Goal: Information Seeking & Learning: Learn about a topic

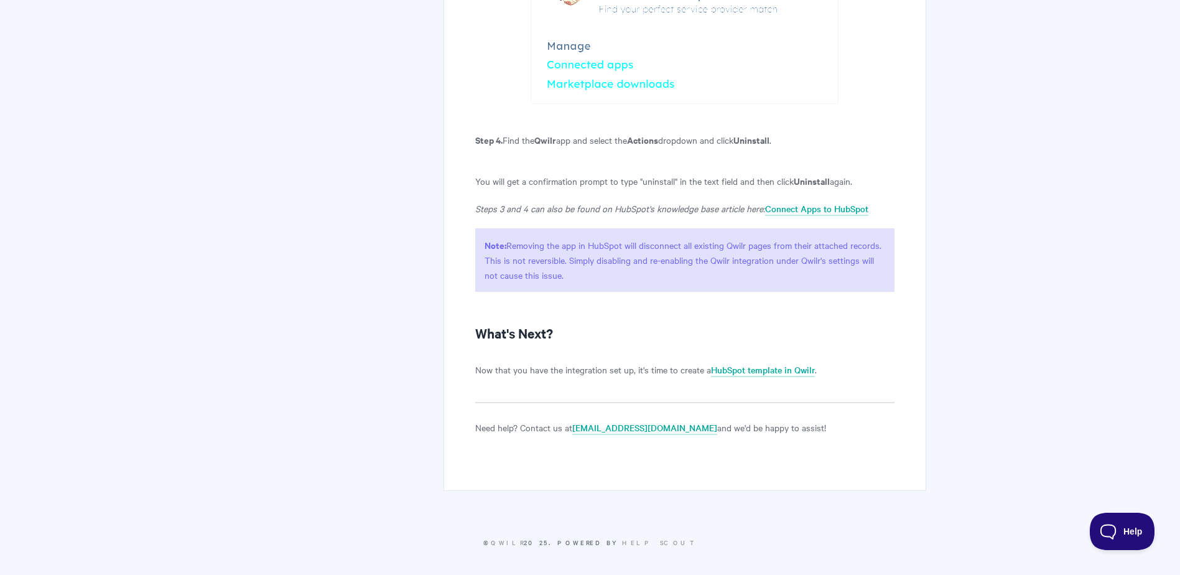
scroll to position [2985, 0]
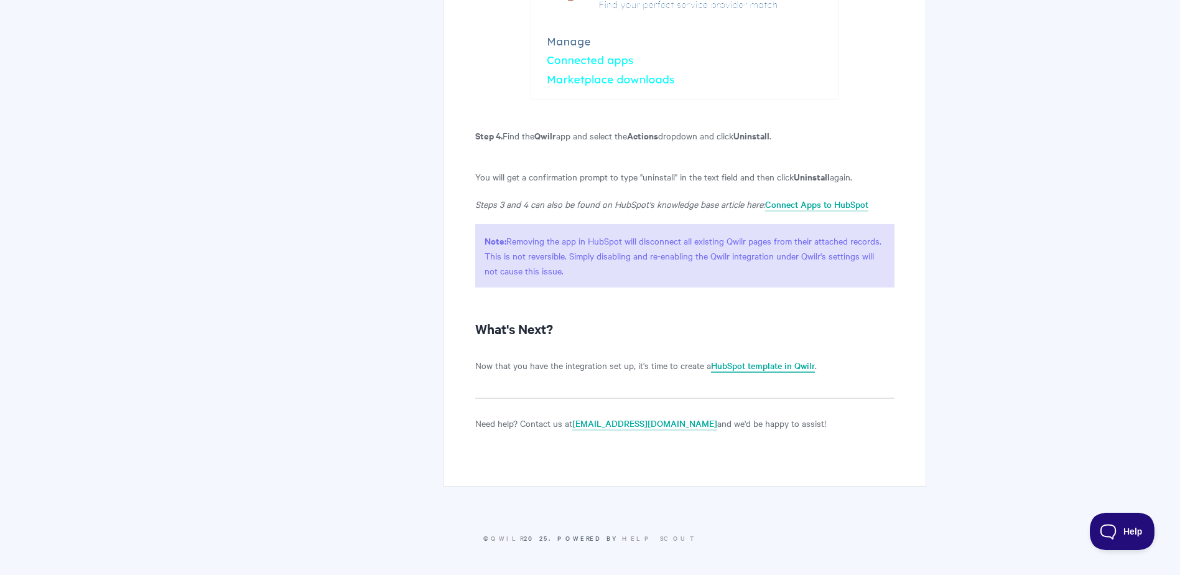
click at [793, 363] on link "HubSpot template in Qwilr" at bounding box center [763, 366] width 104 height 14
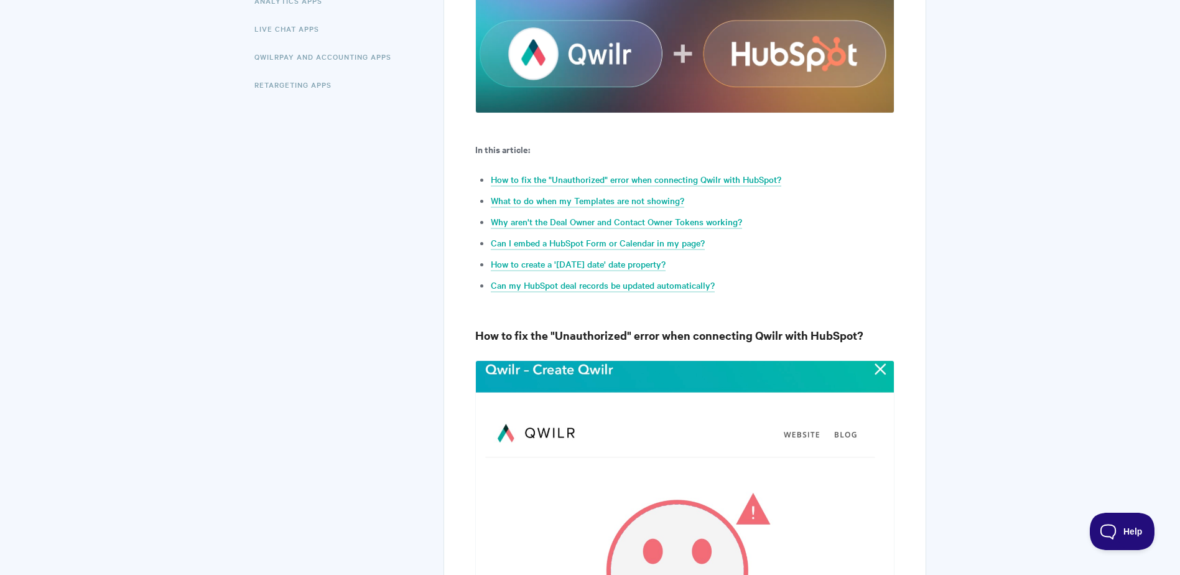
scroll to position [373, 0]
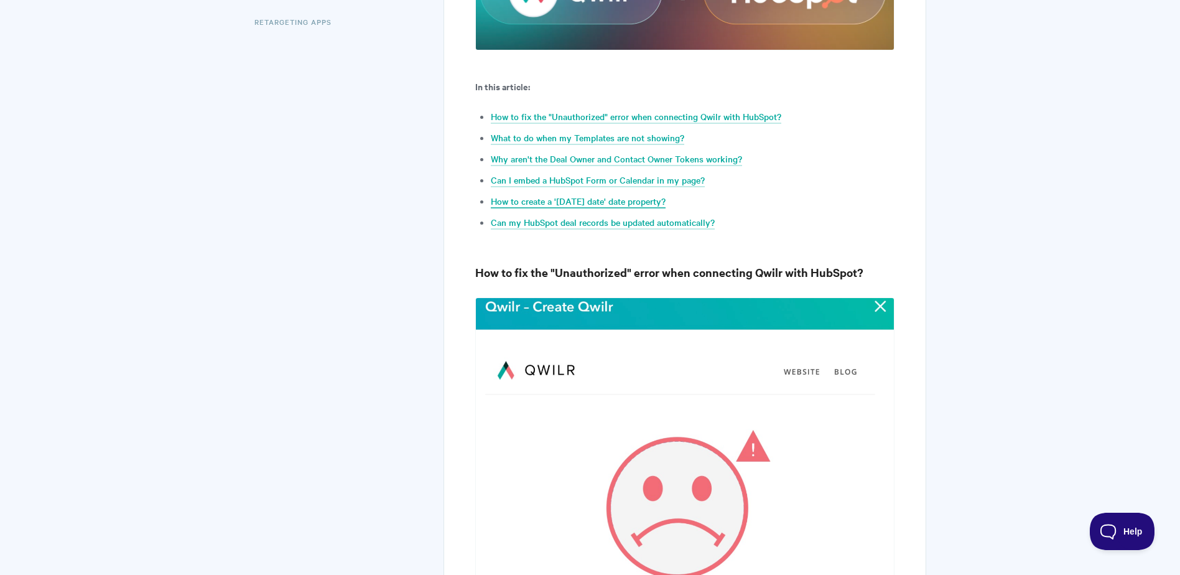
click at [607, 199] on link "How to create a '[DATE] date' date property?" at bounding box center [578, 202] width 175 height 14
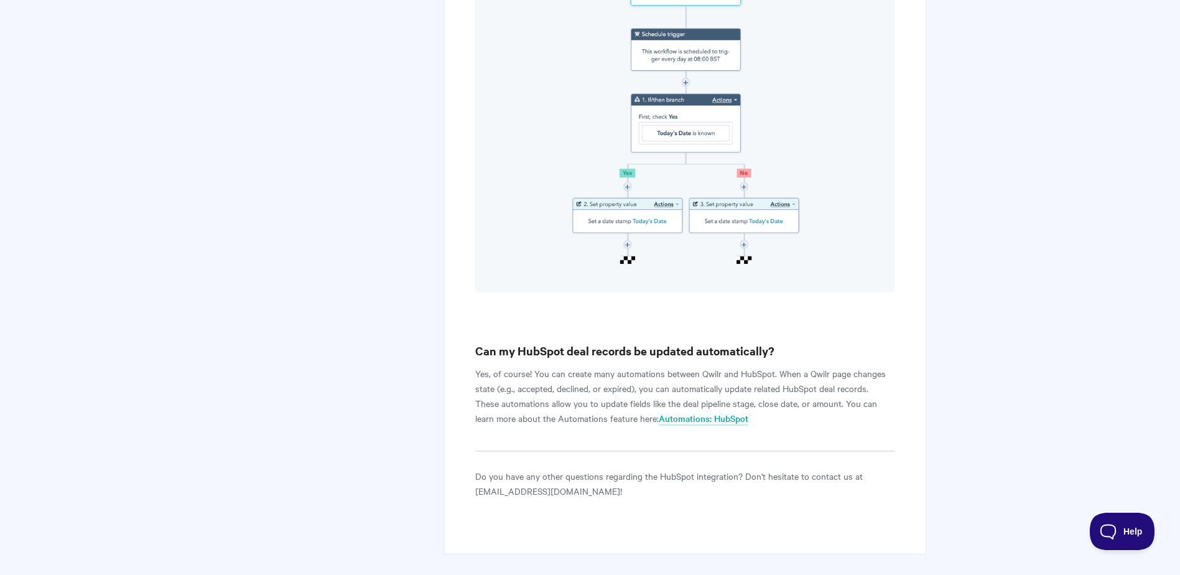
scroll to position [4617, 0]
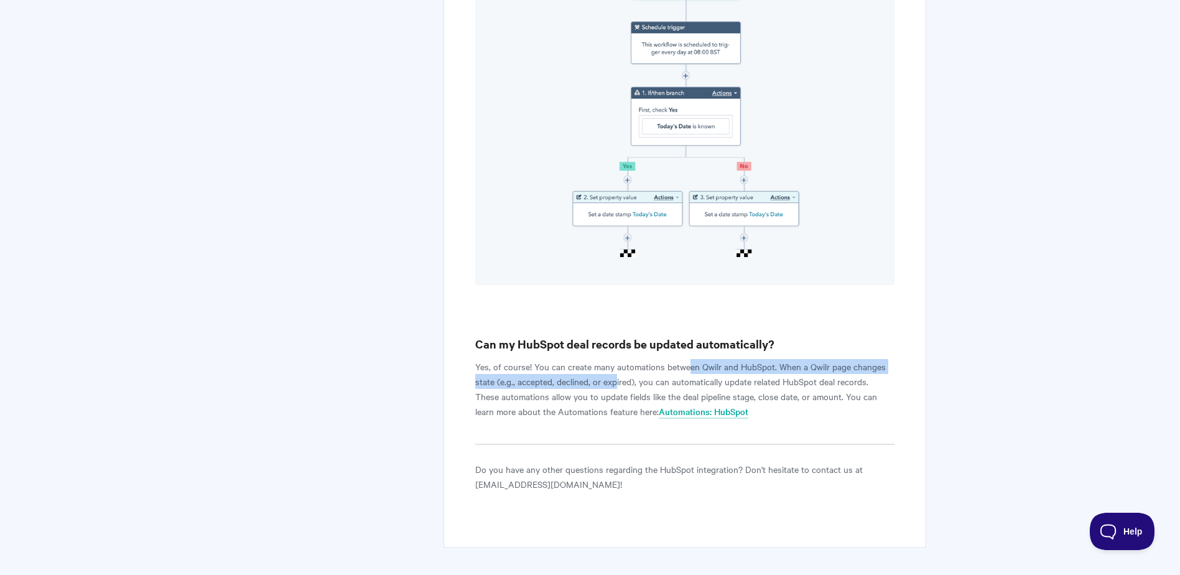
drag, startPoint x: 687, startPoint y: 309, endPoint x: 619, endPoint y: 327, distance: 70.6
click at [619, 359] on p "Yes, of course! You can create many automations between Qwilr and HubSpot. When…" at bounding box center [684, 389] width 419 height 60
drag, startPoint x: 619, startPoint y: 327, endPoint x: 573, endPoint y: 348, distance: 50.4
click at [574, 359] on p "Yes, of course! You can create many automations between Qwilr and HubSpot. When…" at bounding box center [684, 389] width 419 height 60
